Goal: Task Accomplishment & Management: Complete application form

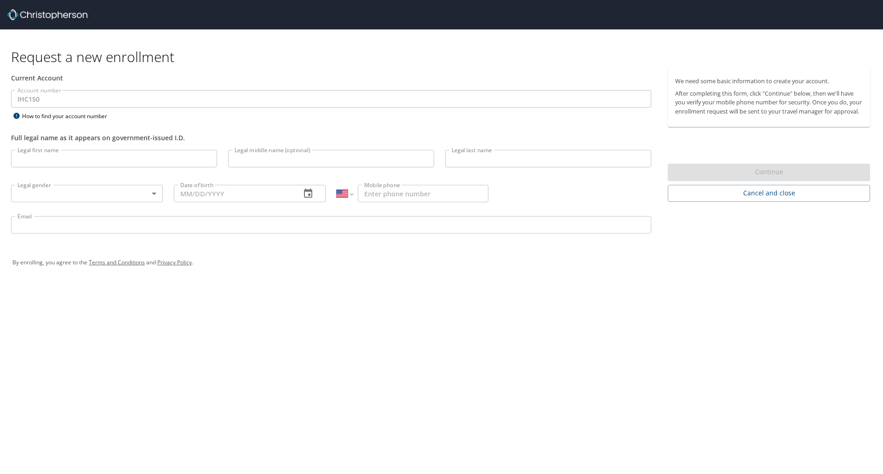
select select "US"
click at [82, 153] on input "Legal first name" at bounding box center [114, 158] width 206 height 17
type input "[PERSON_NAME]"
type input "M."
type input "[PERSON_NAME]"
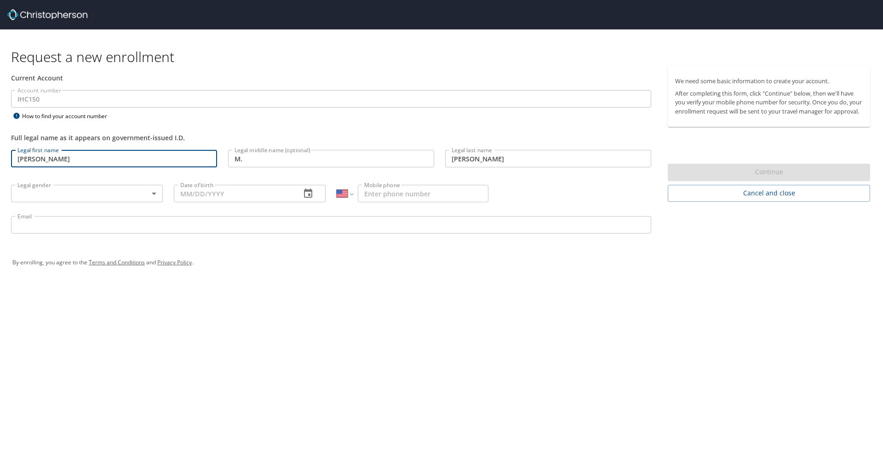
type input "[PHONE_NUMBER]"
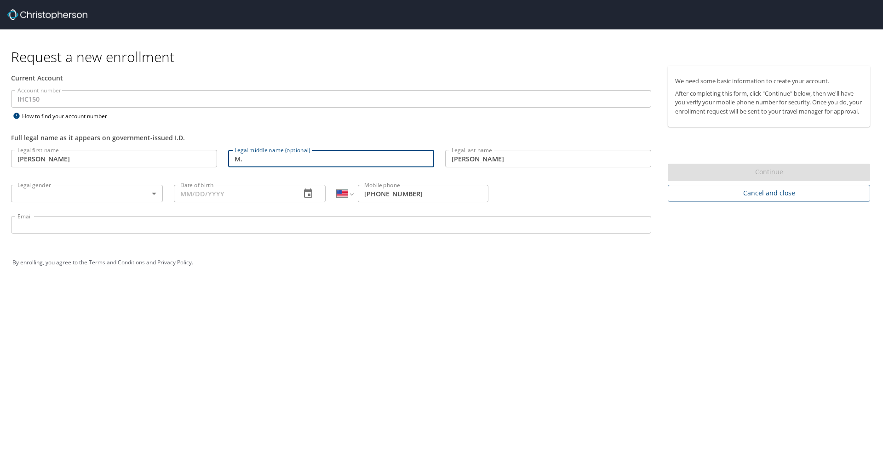
drag, startPoint x: 271, startPoint y: 159, endPoint x: 221, endPoint y: 160, distance: 50.6
click at [221, 160] on div "Legal first name [PERSON_NAME] first name Legal middle name (optional) M. Legal…" at bounding box center [331, 192] width 651 height 97
click at [127, 196] on body "Request a new enrollment Current Account Account number IHC150 Account number H…" at bounding box center [441, 237] width 883 height 474
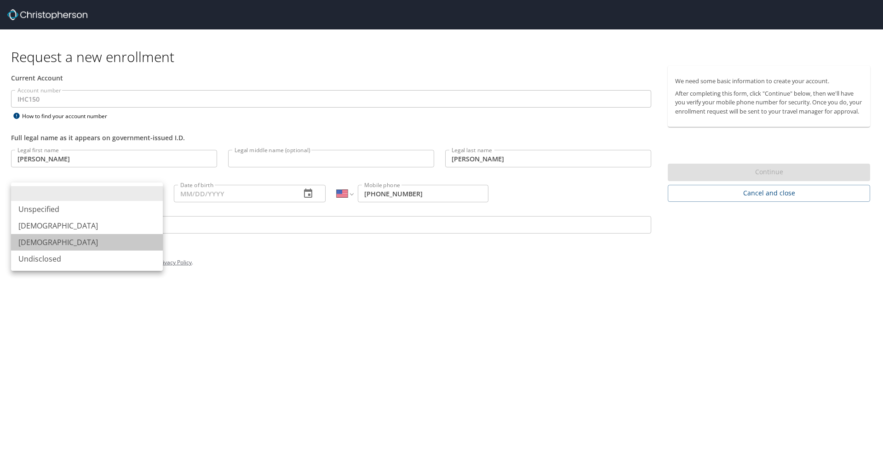
click at [89, 240] on li "[DEMOGRAPHIC_DATA]" at bounding box center [87, 242] width 152 height 17
type input "[DEMOGRAPHIC_DATA]"
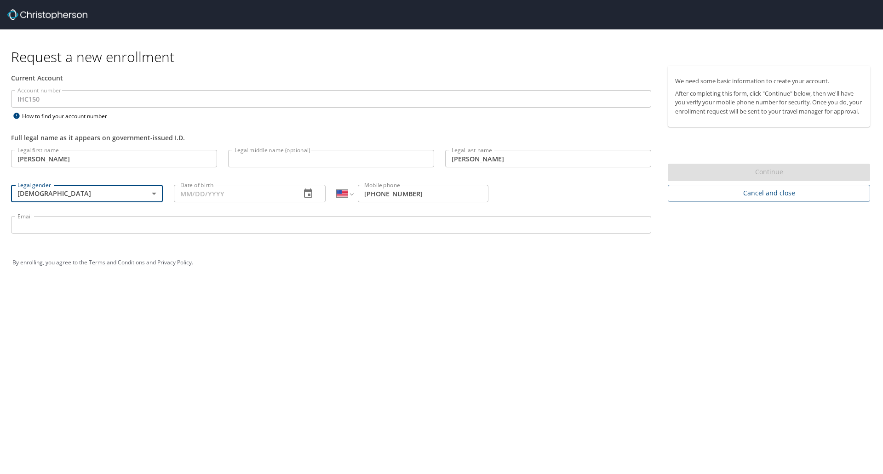
click at [192, 196] on input "Date of birth" at bounding box center [234, 193] width 120 height 17
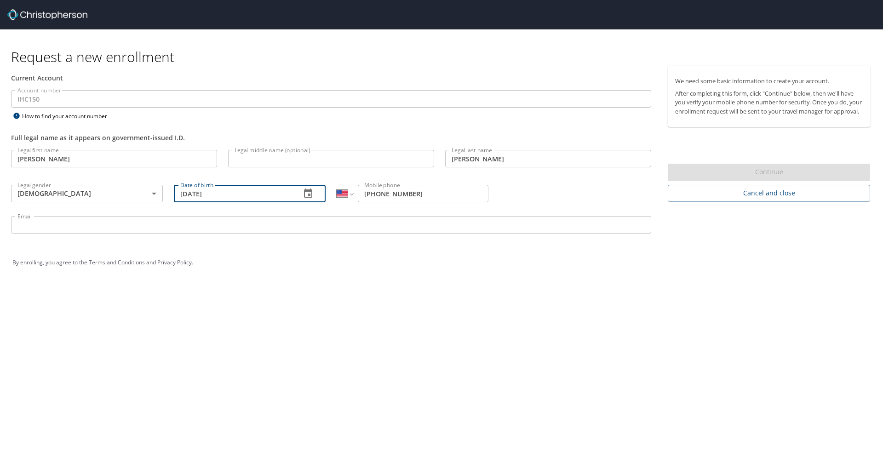
type input "[DATE]"
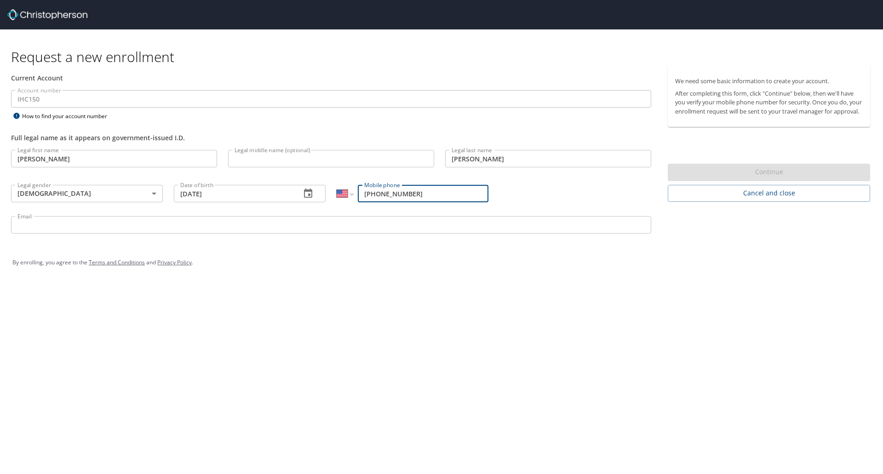
click at [289, 222] on input "Email" at bounding box center [331, 224] width 640 height 17
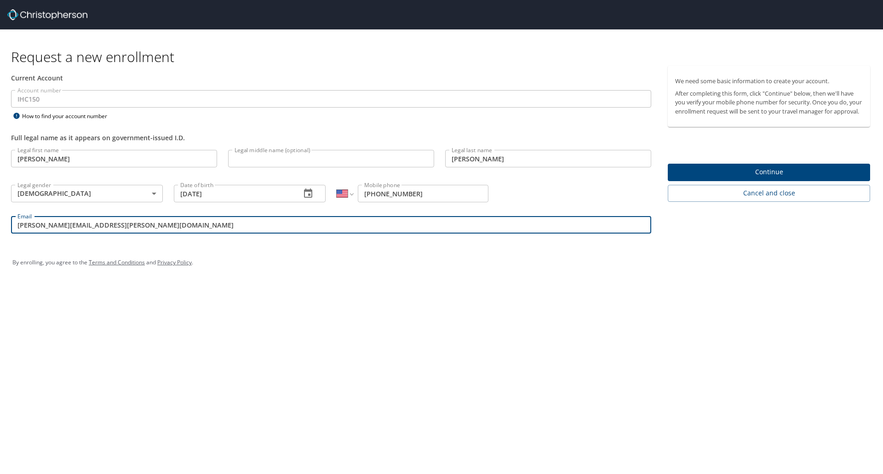
type input "[PERSON_NAME][EMAIL_ADDRESS][PERSON_NAME][DOMAIN_NAME]"
click at [334, 270] on div "By enrolling, you agree to the Terms and Conditions and Privacy Policy ." at bounding box center [441, 262] width 858 height 23
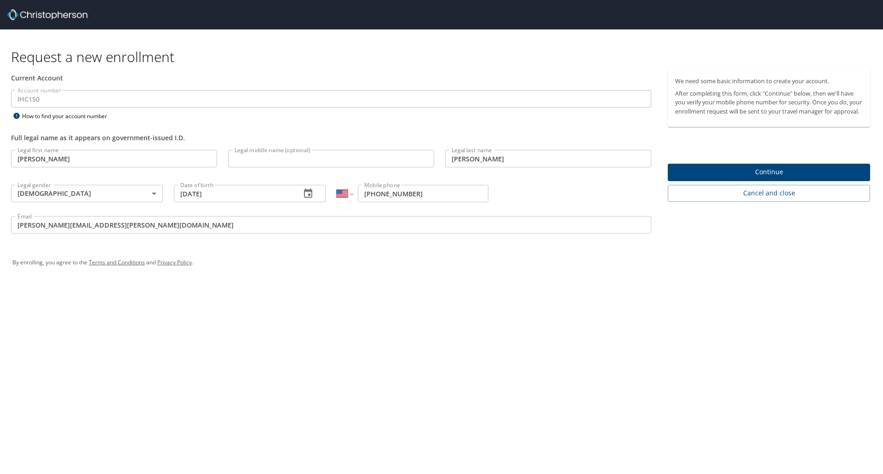
click at [736, 177] on span "Continue" at bounding box center [769, 171] width 188 height 11
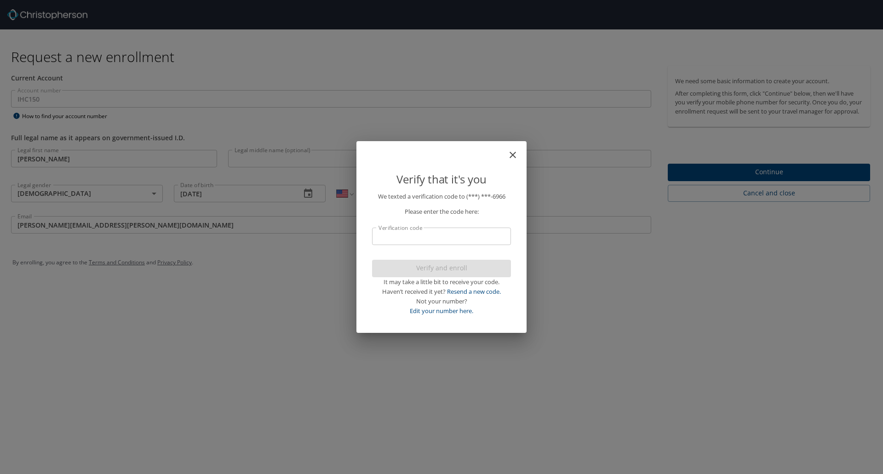
click at [436, 240] on input "Verification code" at bounding box center [441, 236] width 139 height 17
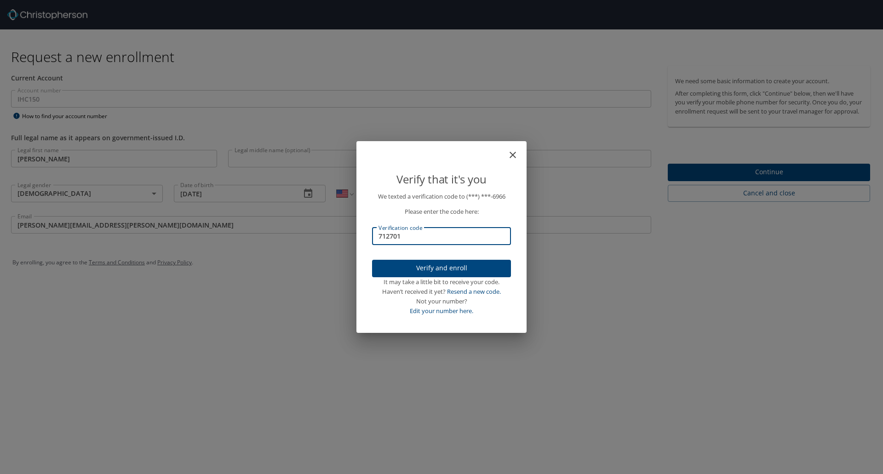
type input "712701"
click at [408, 266] on span "Verify and enroll" at bounding box center [441, 267] width 124 height 11
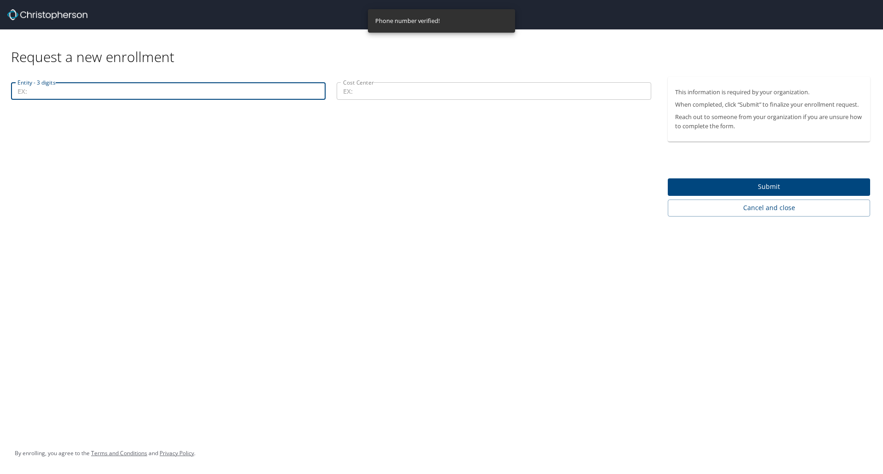
click at [142, 96] on input "Entity - 3 digits" at bounding box center [168, 90] width 314 height 17
type input "00101"
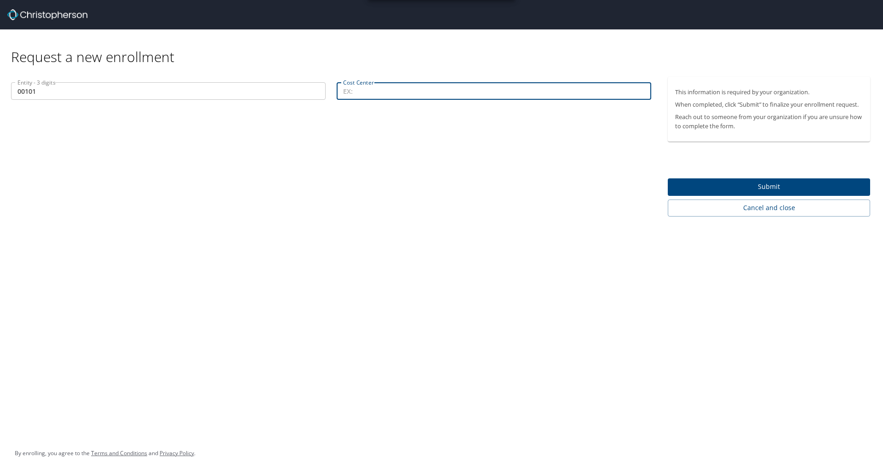
click at [389, 87] on input "Cost Center" at bounding box center [494, 90] width 314 height 17
type input "31801"
click at [761, 185] on span "Submit" at bounding box center [769, 186] width 188 height 11
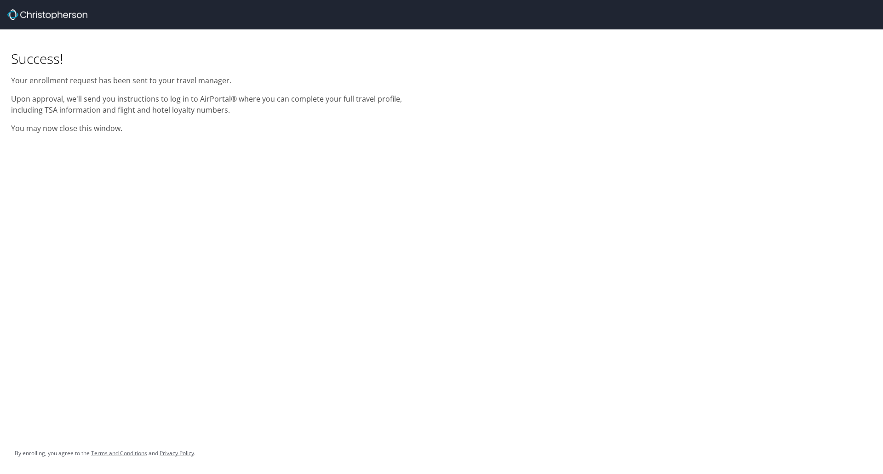
click at [120, 96] on p "Upon approval, we'll send you instructions to log in to AirPortal® where you ca…" at bounding box center [220, 104] width 419 height 22
click at [147, 98] on p "Upon approval, we'll send you instructions to log in to AirPortal® where you ca…" at bounding box center [220, 104] width 419 height 22
